Goal: Information Seeking & Learning: Learn about a topic

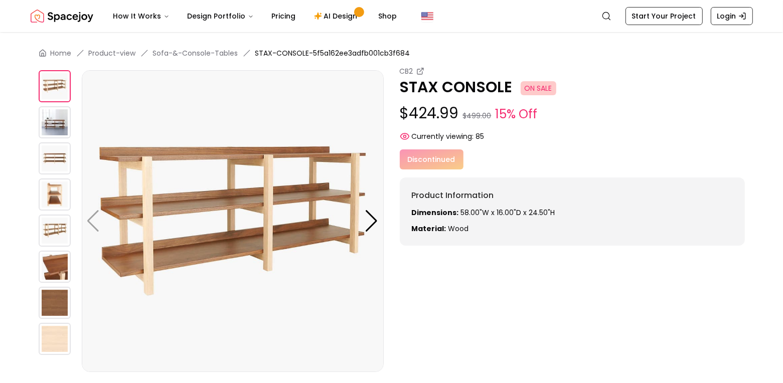
click at [66, 17] on img "Spacejoy" at bounding box center [62, 16] width 63 height 20
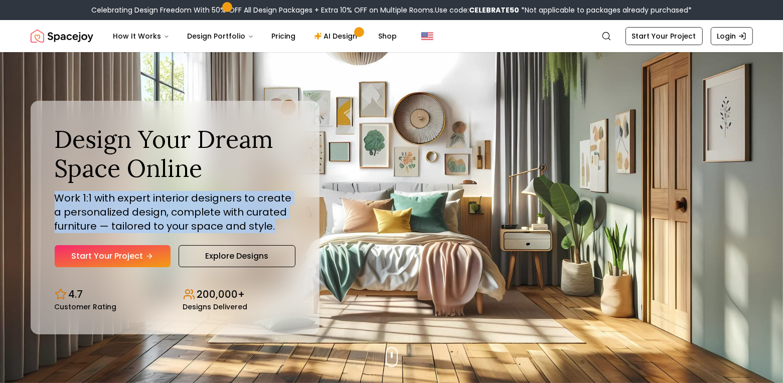
drag, startPoint x: 54, startPoint y: 200, endPoint x: 278, endPoint y: 224, distance: 225.1
click at [278, 224] on div "Design Your Dream Space Online Work 1:1 with expert interior designers to creat…" at bounding box center [175, 217] width 289 height 233
click at [278, 224] on p "Work 1:1 with expert interior designers to create a personalized design, comple…" at bounding box center [175, 212] width 241 height 42
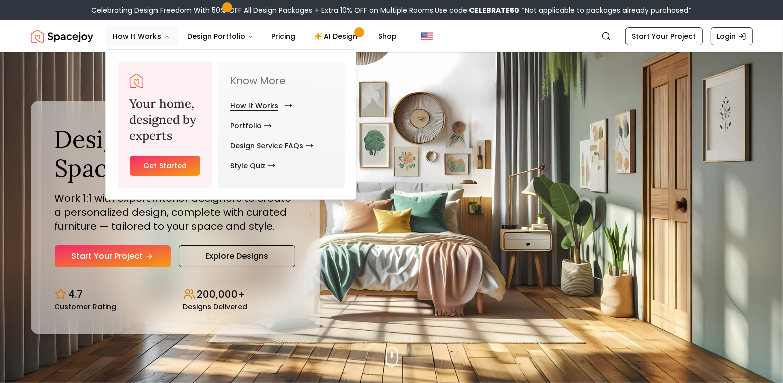
click at [275, 101] on link "How It Works" at bounding box center [259, 106] width 58 height 20
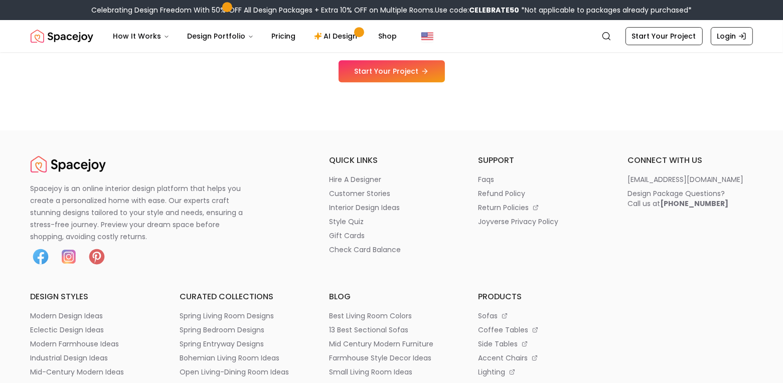
scroll to position [2911, 0]
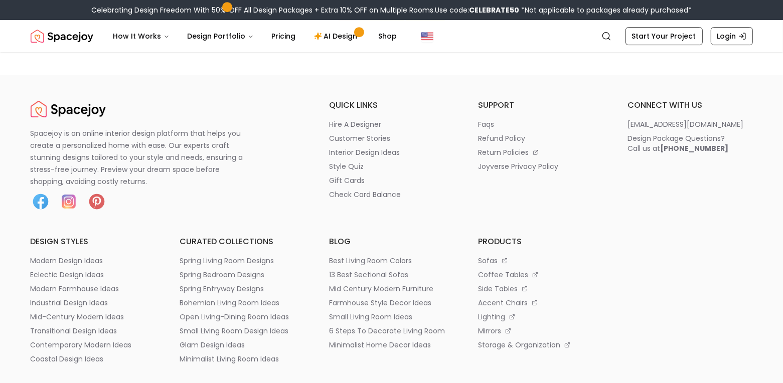
click at [72, 40] on img "Spacejoy" at bounding box center [62, 36] width 63 height 20
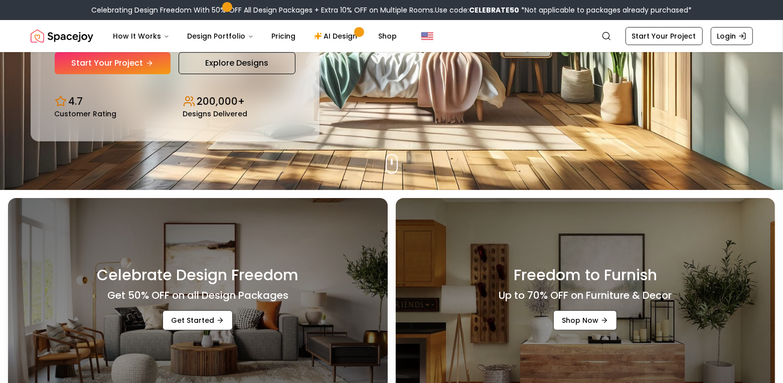
scroll to position [368, 0]
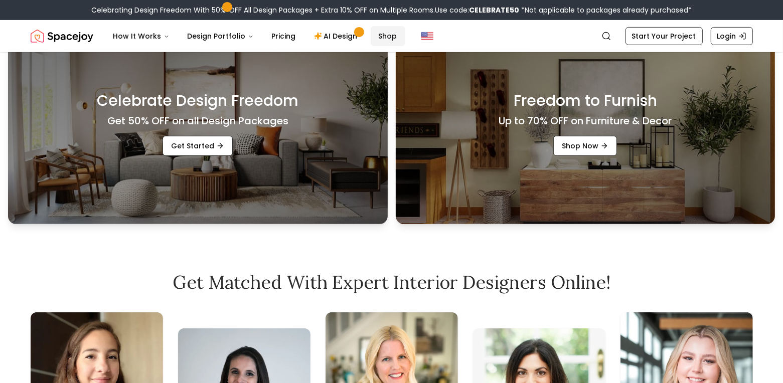
click at [383, 38] on link "Shop" at bounding box center [388, 36] width 35 height 20
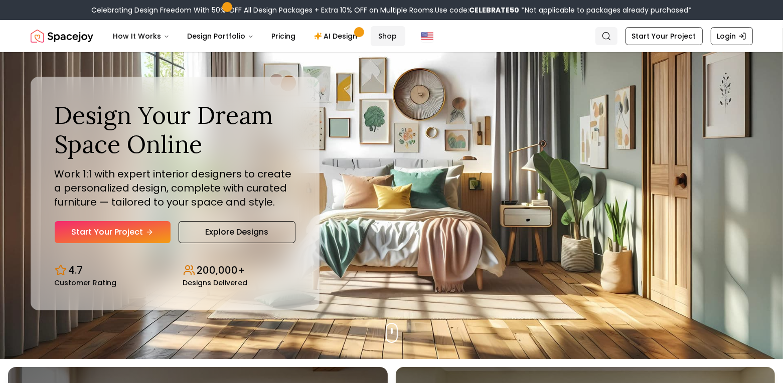
scroll to position [0, 0]
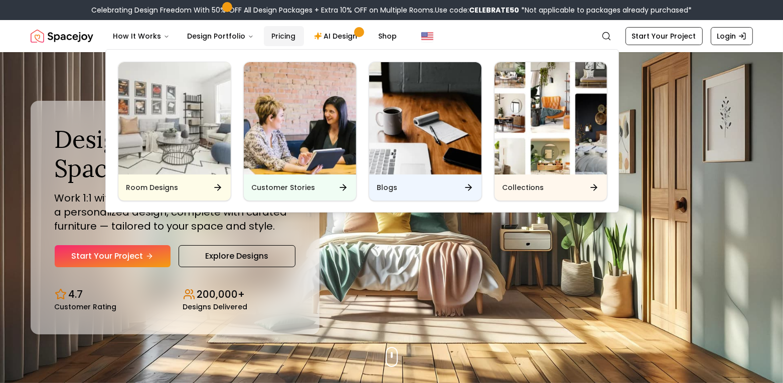
click at [268, 33] on link "Pricing" at bounding box center [284, 36] width 40 height 20
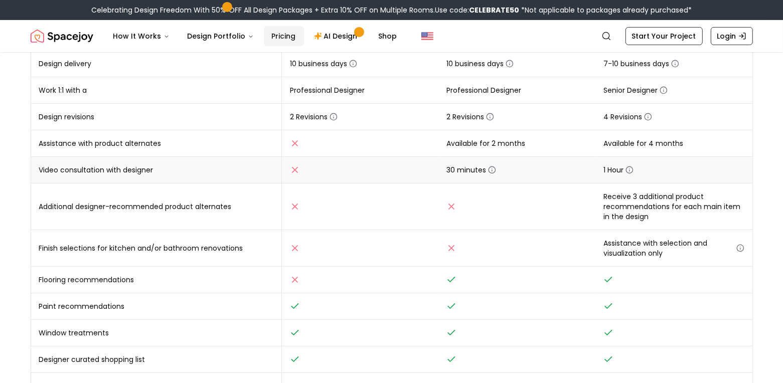
scroll to position [234, 0]
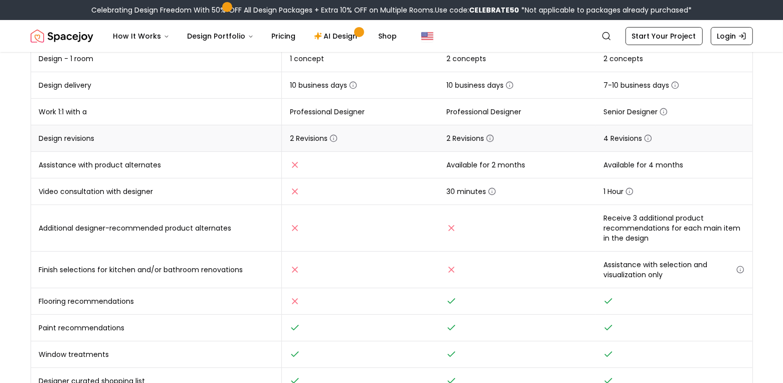
click at [492, 140] on icon "button" at bounding box center [490, 139] width 8 height 8
click at [648, 136] on icon "button" at bounding box center [648, 139] width 8 height 8
click at [666, 110] on icon "button" at bounding box center [664, 112] width 8 height 8
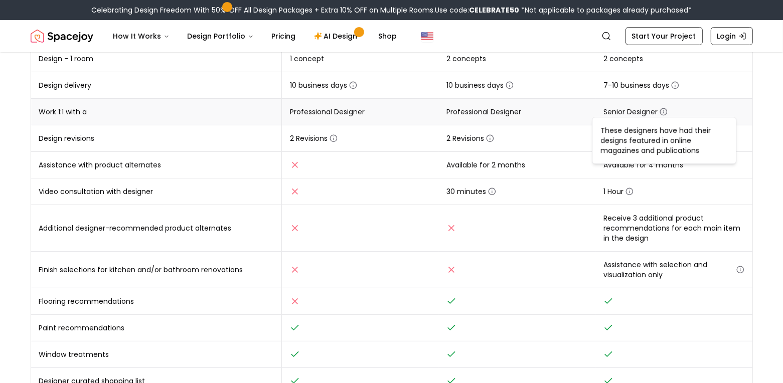
click at [666, 110] on icon "button" at bounding box center [664, 112] width 8 height 8
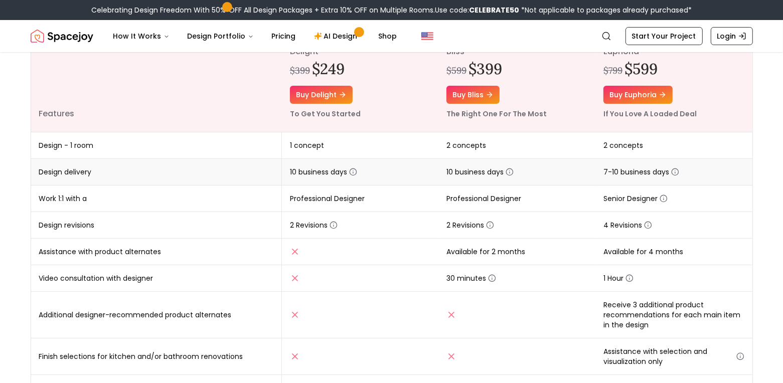
scroll to position [33, 0]
